Goal: Task Accomplishment & Management: Use online tool/utility

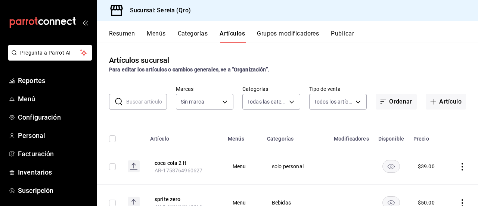
type input "2006e8ab-25de-46ac-9b12-e0f16751f5fe,60b8ec1b-19fc-44ab-b900-b31ad58b3909,f43c5…"
type input "e26cb55a-85e0-41b2-9155-b47575076aeb"
click at [28, 96] on span "Menú" at bounding box center [54, 99] width 73 height 10
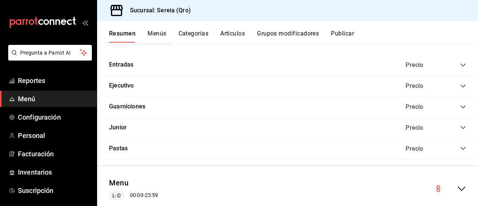
scroll to position [603, 0]
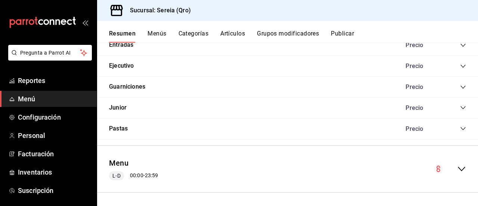
click at [457, 168] on icon "collapse-menu-row" at bounding box center [461, 168] width 9 height 9
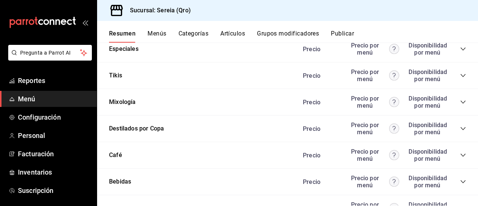
scroll to position [1237, 0]
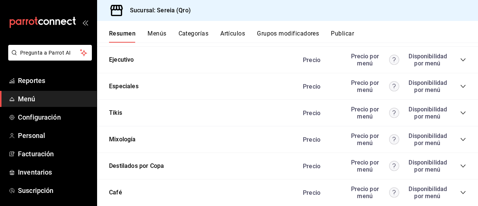
click at [460, 85] on icon "collapse-category-row" at bounding box center [462, 86] width 5 height 3
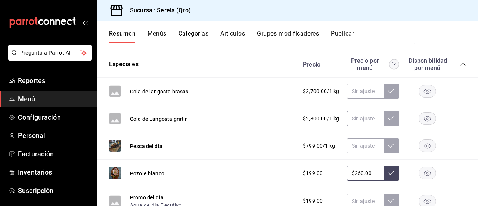
scroll to position [1274, 0]
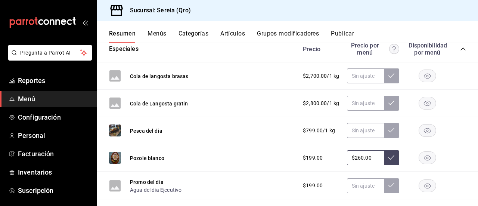
drag, startPoint x: 374, startPoint y: 154, endPoint x: 341, endPoint y: 154, distance: 32.8
click at [347, 154] on input "$260.00" at bounding box center [365, 157] width 37 height 15
click at [390, 160] on button at bounding box center [391, 157] width 15 height 15
click at [390, 156] on button at bounding box center [391, 157] width 15 height 15
click at [388, 156] on icon at bounding box center [391, 157] width 6 height 6
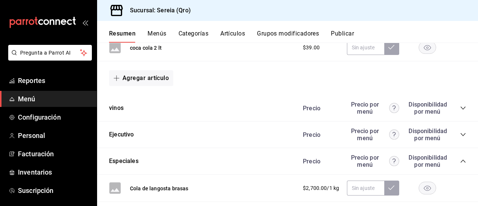
scroll to position [1088, 0]
